Goal: Task Accomplishment & Management: Manage account settings

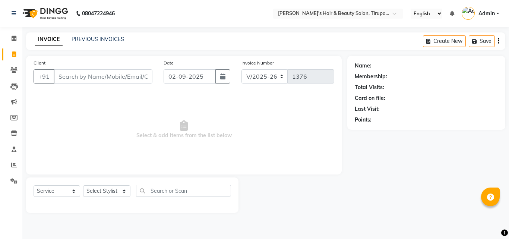
select select "5401"
select select "service"
click at [98, 39] on link "PREVIOUS INVOICES" at bounding box center [98, 39] width 53 height 7
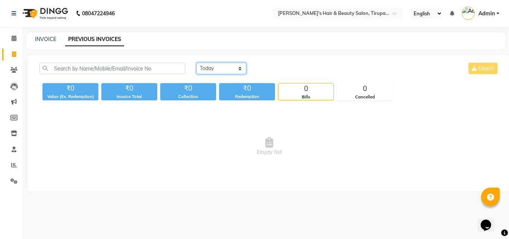
click at [239, 67] on select "[DATE] [DATE] Custom Range" at bounding box center [222, 69] width 50 height 12
select select "[DATE]"
click at [197, 63] on select "[DATE] [DATE] Custom Range" at bounding box center [222, 69] width 50 height 12
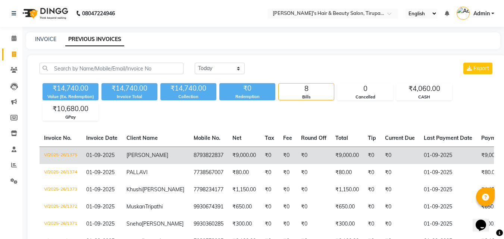
click at [122, 157] on td "[PERSON_NAME]" at bounding box center [155, 156] width 67 height 18
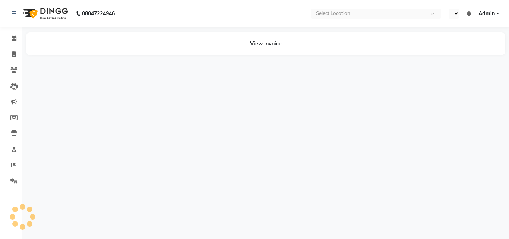
select select "en"
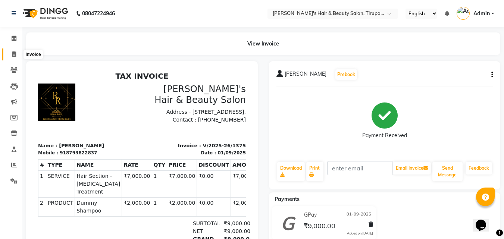
click at [9, 51] on span at bounding box center [13, 54] width 13 height 9
select select "5401"
select select "service"
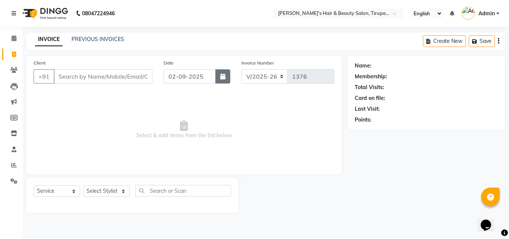
click at [226, 80] on button "button" at bounding box center [223, 76] width 15 height 14
select select "9"
select select "2025"
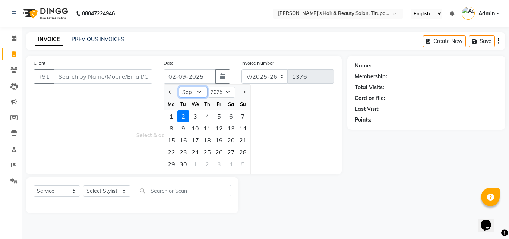
click at [198, 92] on select "Jan Feb Mar Apr May Jun Jul Aug Sep Oct Nov Dec" at bounding box center [193, 92] width 28 height 11
select select "8"
click at [179, 87] on select "Jan Feb Mar Apr May Jun Jul Aug Sep Oct Nov Dec" at bounding box center [193, 92] width 28 height 11
click at [266, 109] on span "Select & add items from the list below" at bounding box center [184, 129] width 301 height 75
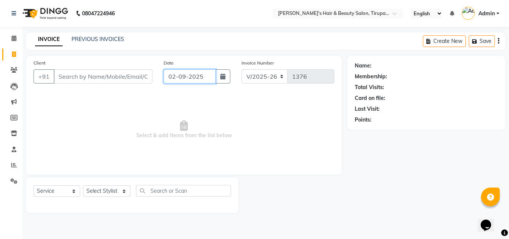
click at [209, 75] on input "02-09-2025" at bounding box center [190, 76] width 52 height 14
select select "9"
select select "2025"
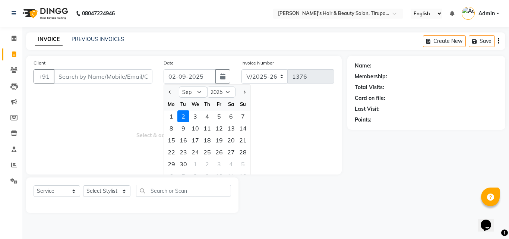
click at [282, 116] on span "Select & add items from the list below" at bounding box center [184, 129] width 301 height 75
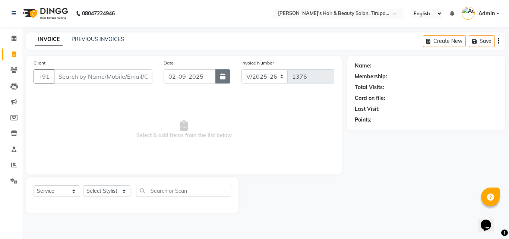
click at [222, 74] on icon "button" at bounding box center [222, 76] width 5 height 6
select select "9"
select select "2025"
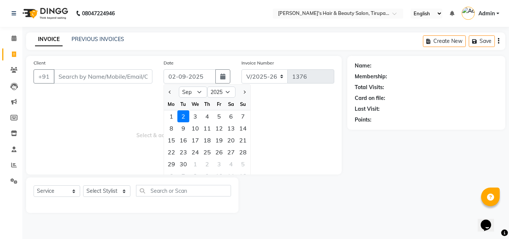
click at [156, 117] on span "Select & add items from the list below" at bounding box center [184, 129] width 301 height 75
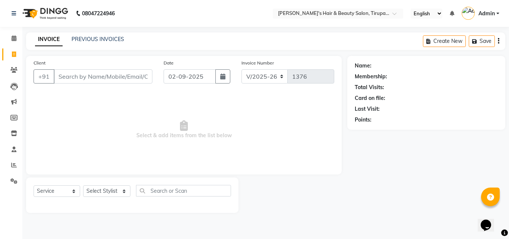
click at [101, 33] on div "INVOICE PREVIOUS INVOICES Create New Save" at bounding box center [266, 41] width 480 height 18
click at [101, 40] on link "PREVIOUS INVOICES" at bounding box center [98, 39] width 53 height 7
click at [79, 35] on div "INVOICE PREVIOUS INVOICES Create New Save" at bounding box center [266, 41] width 480 height 18
click at [86, 39] on link "PREVIOUS INVOICES" at bounding box center [98, 39] width 53 height 7
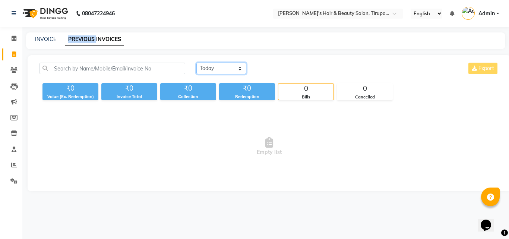
click at [239, 68] on select "[DATE] [DATE] Custom Range" at bounding box center [222, 69] width 50 height 12
click at [197, 63] on select "[DATE] [DATE] Custom Range" at bounding box center [222, 69] width 50 height 12
click at [248, 67] on select "[DATE] [DATE] Custom Range" at bounding box center [225, 69] width 56 height 12
click at [197, 63] on select "[DATE] [DATE] Custom Range" at bounding box center [225, 69] width 56 height 12
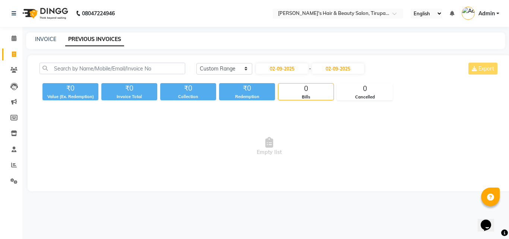
click at [253, 66] on div "Today Yesterday Custom Range 02-09-2025 - 02-09-2025" at bounding box center [281, 69] width 169 height 12
click at [245, 67] on select "[DATE] [DATE] Custom Range" at bounding box center [225, 69] width 56 height 12
click at [197, 63] on select "[DATE] [DATE] Custom Range" at bounding box center [225, 69] width 56 height 12
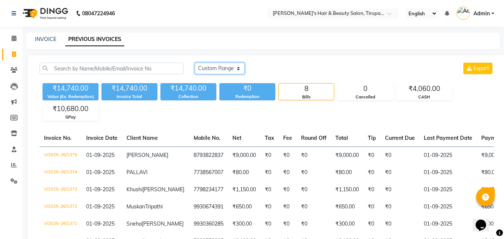
click at [236, 68] on select "[DATE] [DATE] Custom Range" at bounding box center [220, 69] width 50 height 12
select select "range"
click at [195, 63] on select "[DATE] [DATE] Custom Range" at bounding box center [220, 69] width 50 height 12
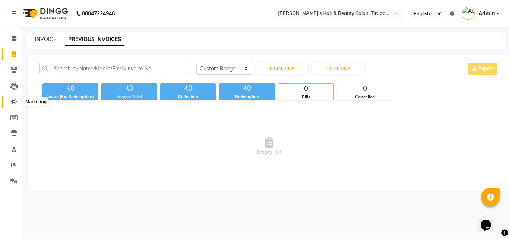
click at [13, 100] on icon at bounding box center [14, 102] width 6 height 6
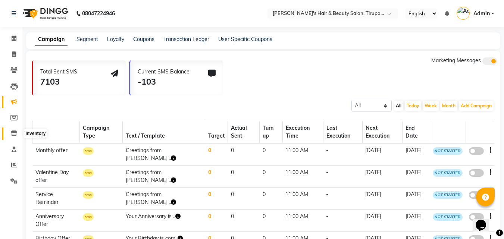
click at [14, 134] on icon at bounding box center [14, 134] width 6 height 6
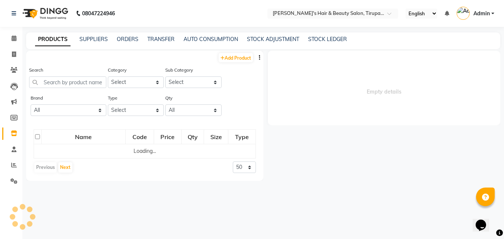
select select
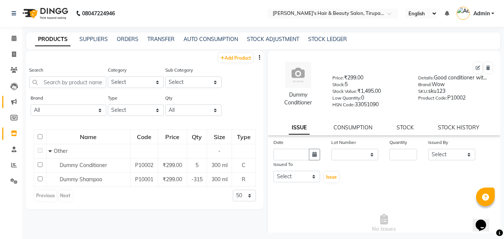
click at [14, 97] on link "Marketing" at bounding box center [11, 102] width 18 height 12
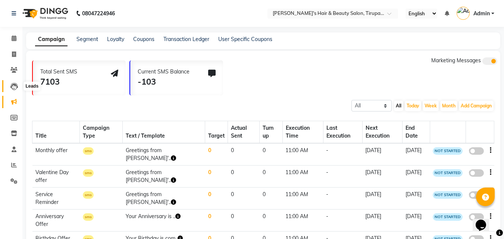
click at [17, 83] on icon at bounding box center [13, 86] width 7 height 7
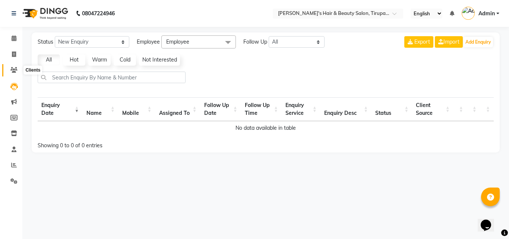
click at [10, 67] on span at bounding box center [13, 70] width 13 height 9
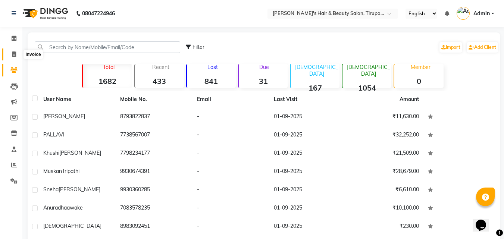
click at [11, 51] on span at bounding box center [13, 54] width 13 height 9
select select "5401"
select select "service"
